Goal: Check status: Check status

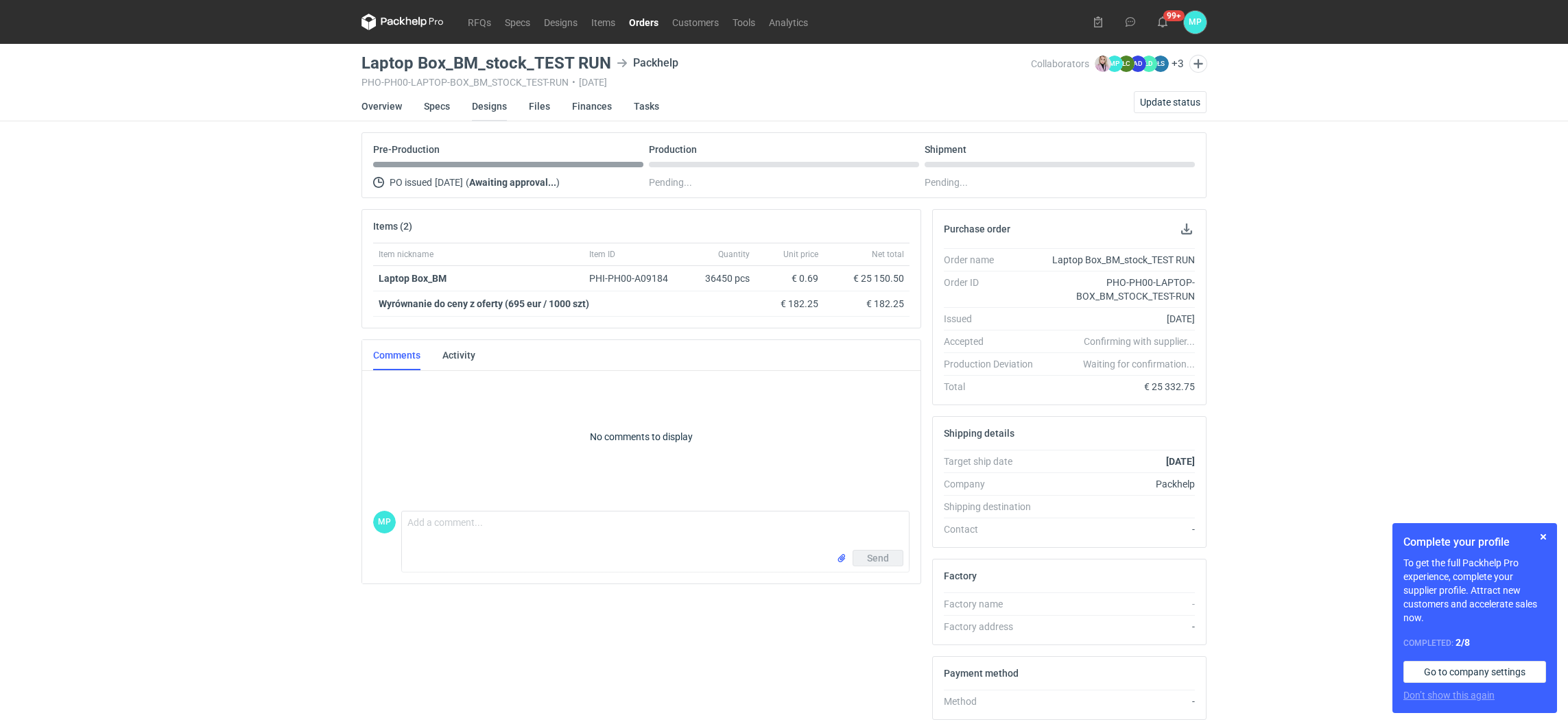
click at [474, 109] on link "Designs" at bounding box center [489, 106] width 35 height 30
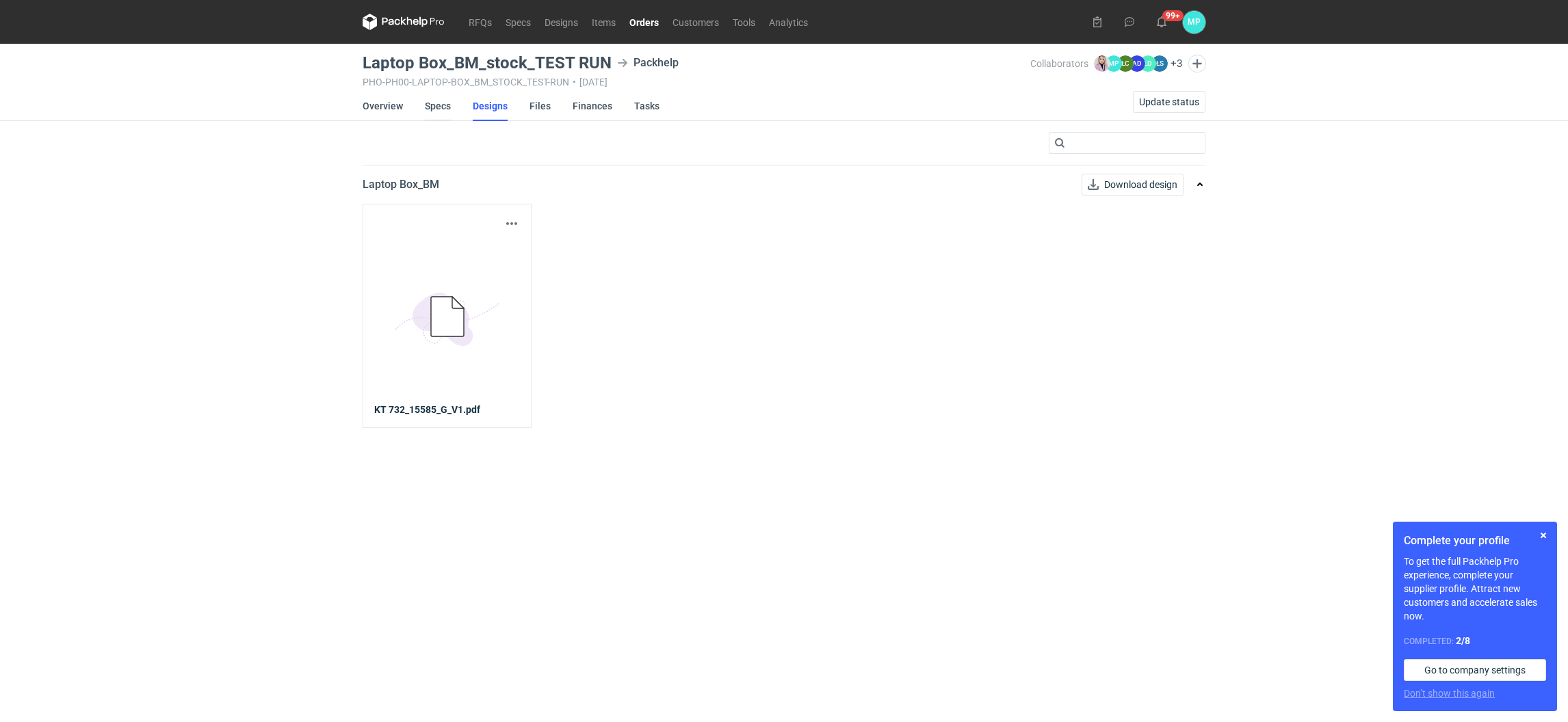
click at [426, 100] on link "Specs" at bounding box center [437, 105] width 26 height 30
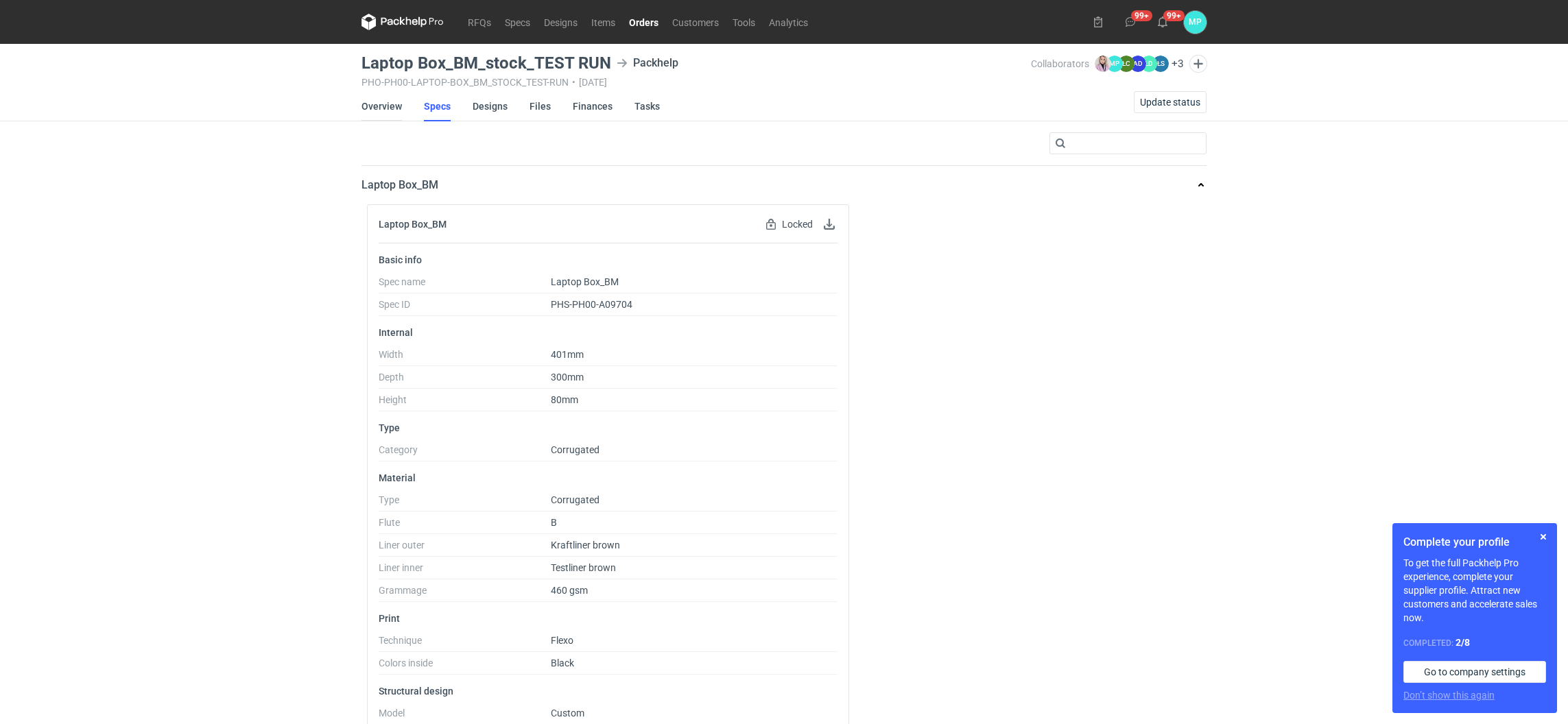
click at [385, 108] on link "Overview" at bounding box center [382, 106] width 40 height 30
